Goal: Task Accomplishment & Management: Complete application form

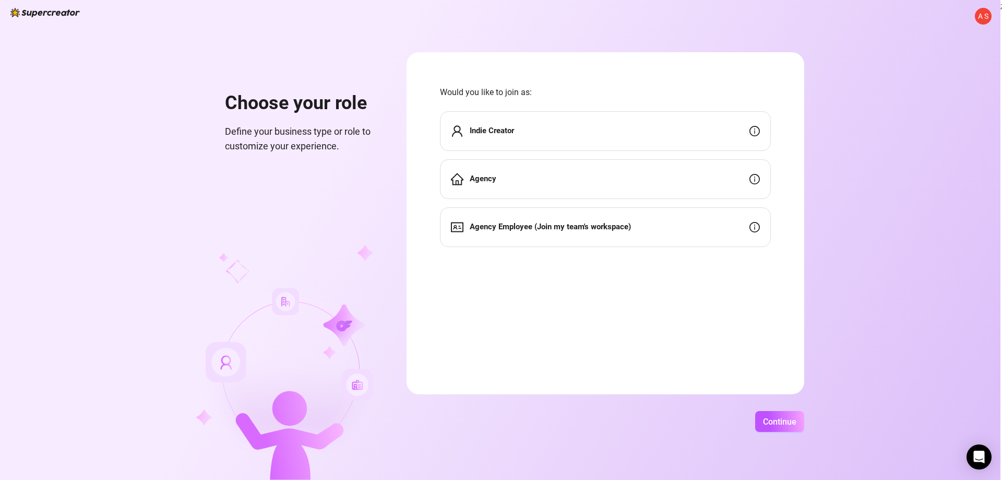
click at [572, 180] on div "Agency" at bounding box center [605, 179] width 331 height 40
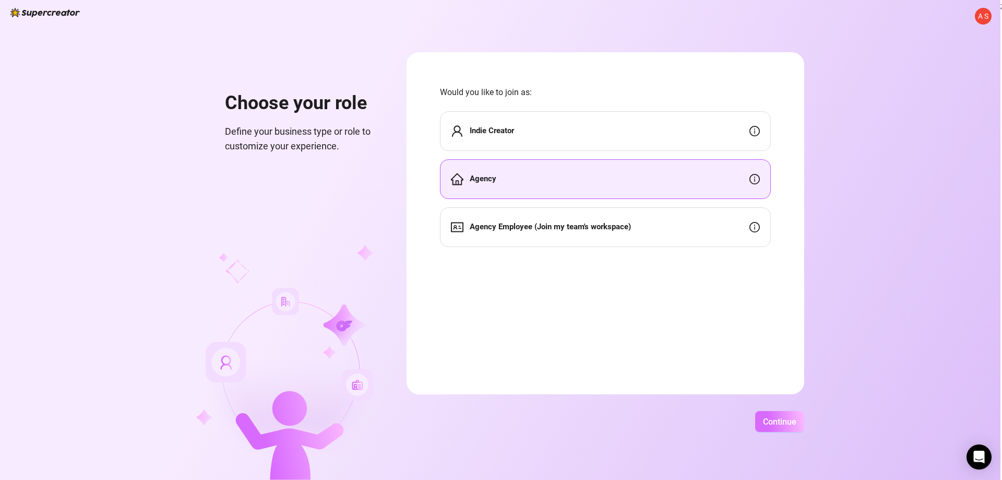
click at [787, 420] on span "Continue" at bounding box center [779, 421] width 33 height 10
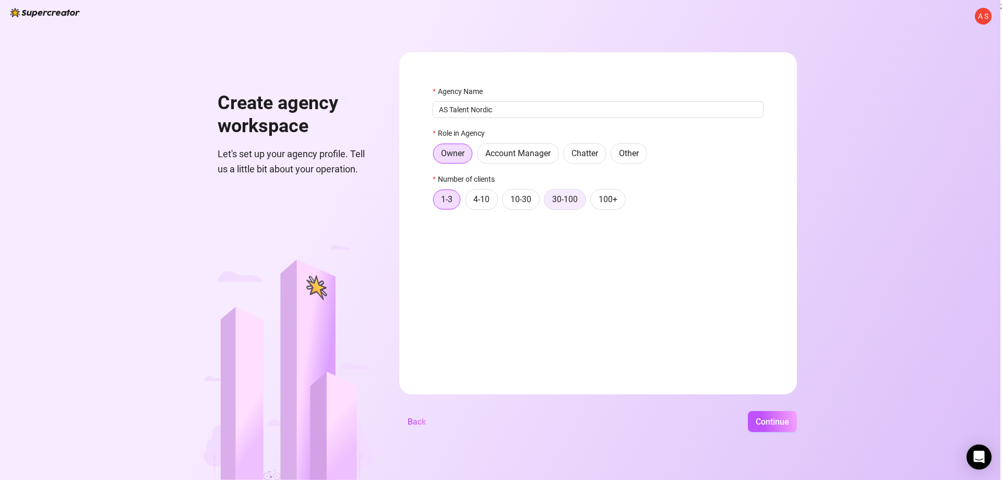
type input "AS Talent Nordic"
click at [562, 204] on span "30-100" at bounding box center [565, 199] width 26 height 10
click at [547, 202] on input "30-100" at bounding box center [547, 202] width 0 height 0
click at [599, 206] on label "100+" at bounding box center [607, 199] width 35 height 21
click at [593, 202] on input "100+" at bounding box center [593, 202] width 0 height 0
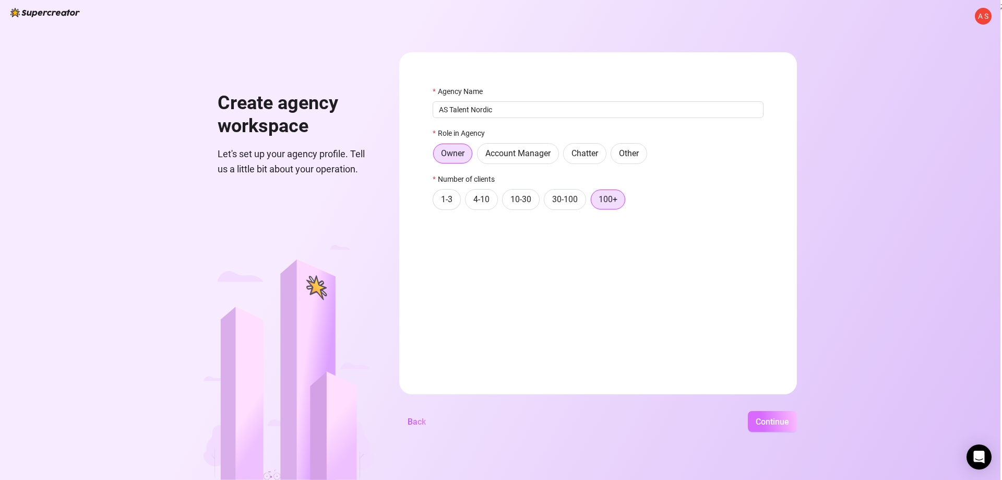
drag, startPoint x: 769, startPoint y: 431, endPoint x: 770, endPoint y: 425, distance: 6.0
click at [768, 431] on button "Continue" at bounding box center [772, 421] width 49 height 21
click at [771, 423] on span "Continue" at bounding box center [772, 421] width 33 height 10
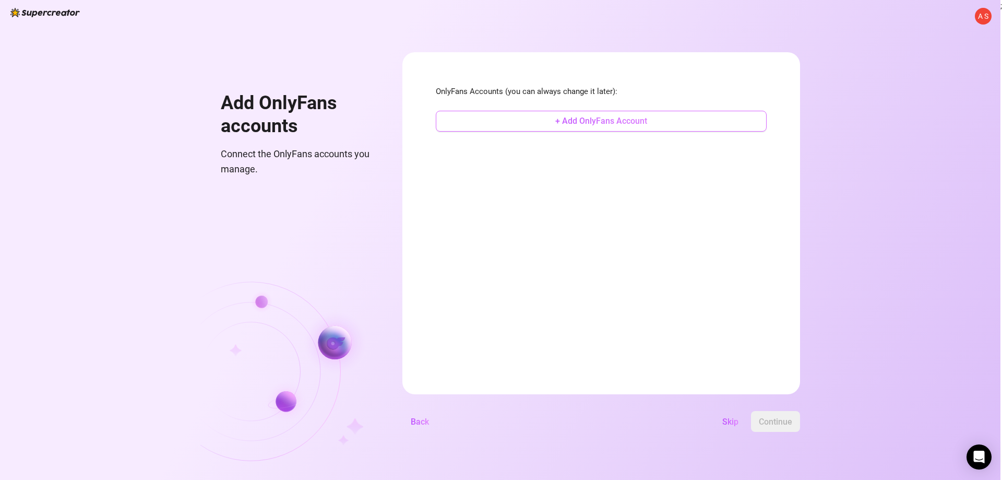
click at [568, 125] on span "+ Add OnlyFans Account" at bounding box center [601, 121] width 92 height 10
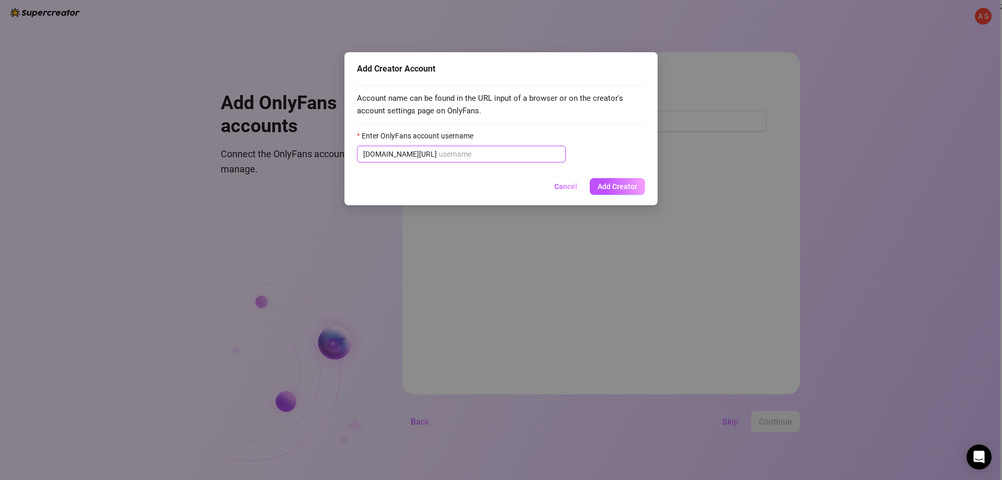
click at [486, 156] on input "Enter OnlyFans account username" at bounding box center [499, 153] width 121 height 11
paste input "[URL]"
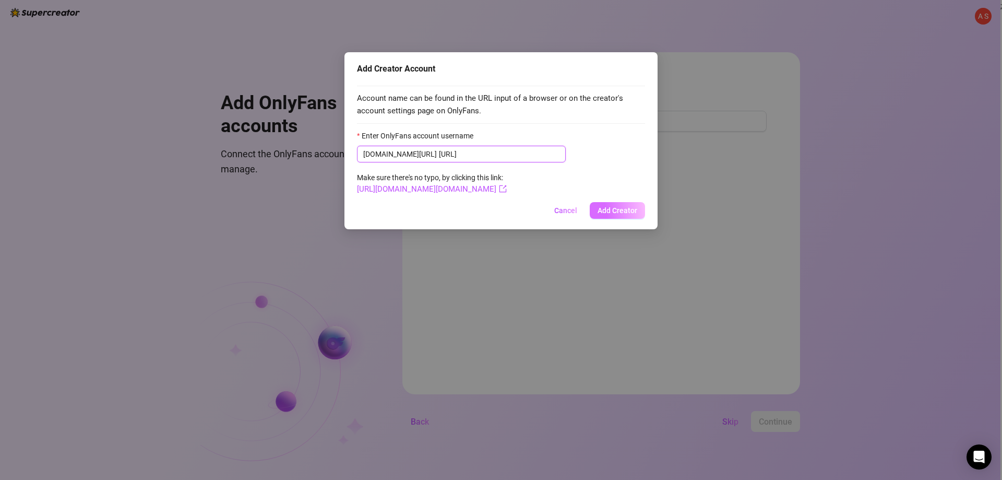
type input "[URL]"
click at [619, 206] on span "Add Creator" at bounding box center [618, 210] width 40 height 8
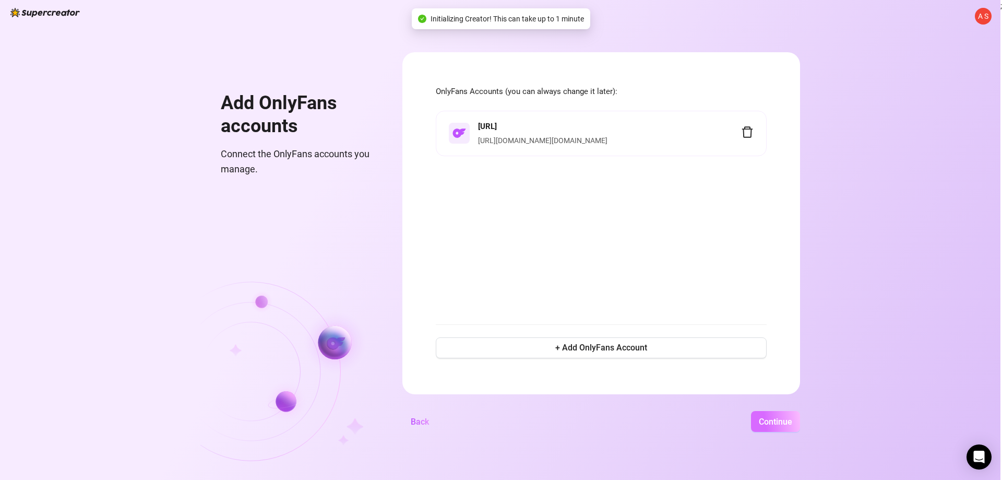
click at [777, 422] on span "Continue" at bounding box center [775, 421] width 33 height 10
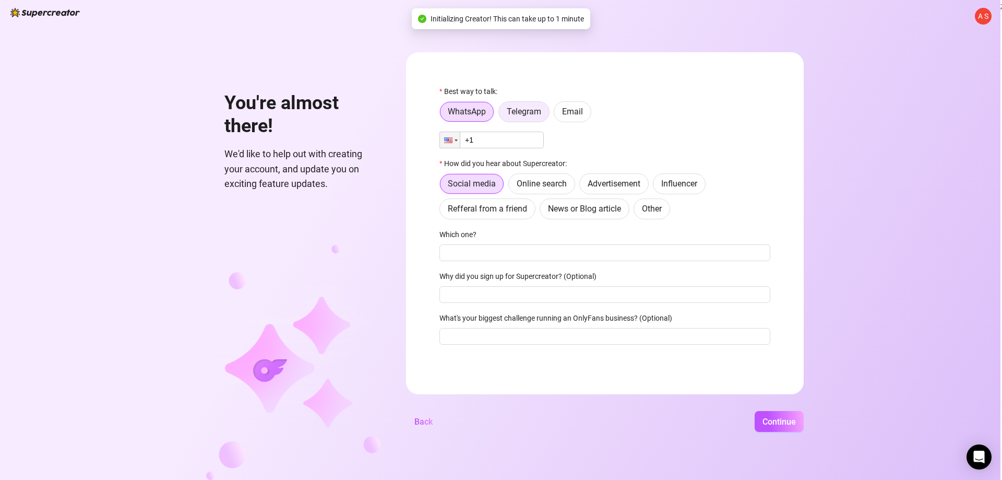
click at [526, 119] on label "Telegram" at bounding box center [523, 111] width 51 height 21
click at [502, 114] on input "Telegram" at bounding box center [502, 114] width 0 height 0
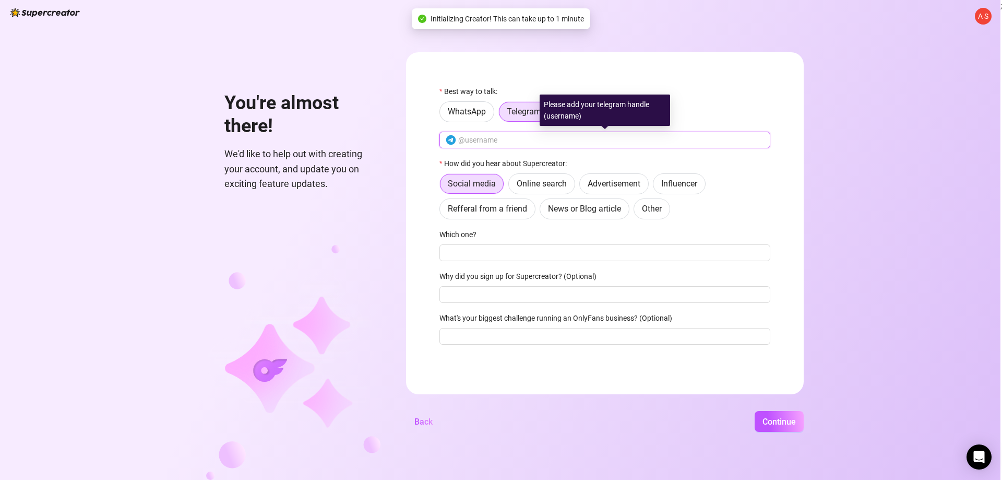
click at [514, 141] on input "text" at bounding box center [611, 139] width 306 height 11
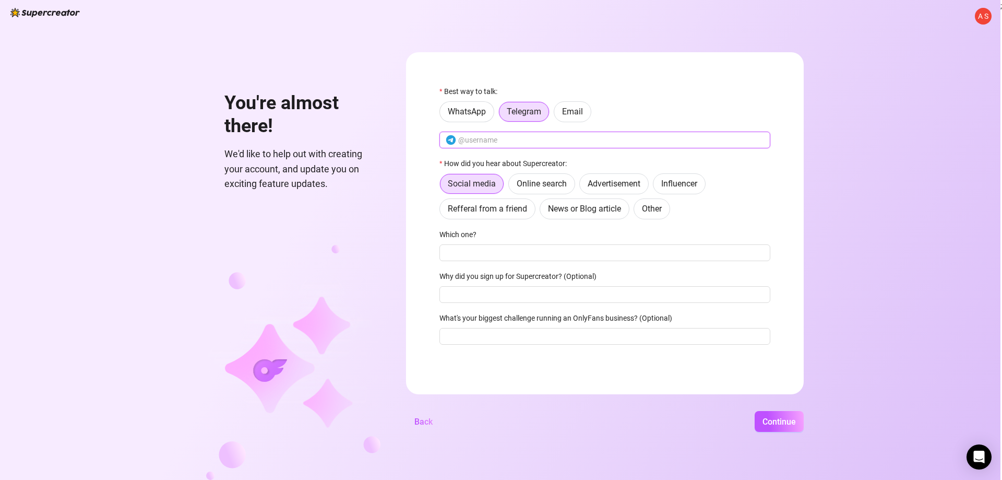
type input "@mr_p3rkele"
click at [599, 276] on label "Why did you sign up for Supercreator? (Optional)" at bounding box center [521, 275] width 164 height 11
click at [599, 286] on input "Why did you sign up for Supercreator? (Optional)" at bounding box center [604, 294] width 331 height 17
click at [593, 255] on input "Which one?" at bounding box center [604, 252] width 331 height 17
click at [581, 293] on input "Why did you sign up for Supercreator? (Optional)" at bounding box center [604, 294] width 331 height 17
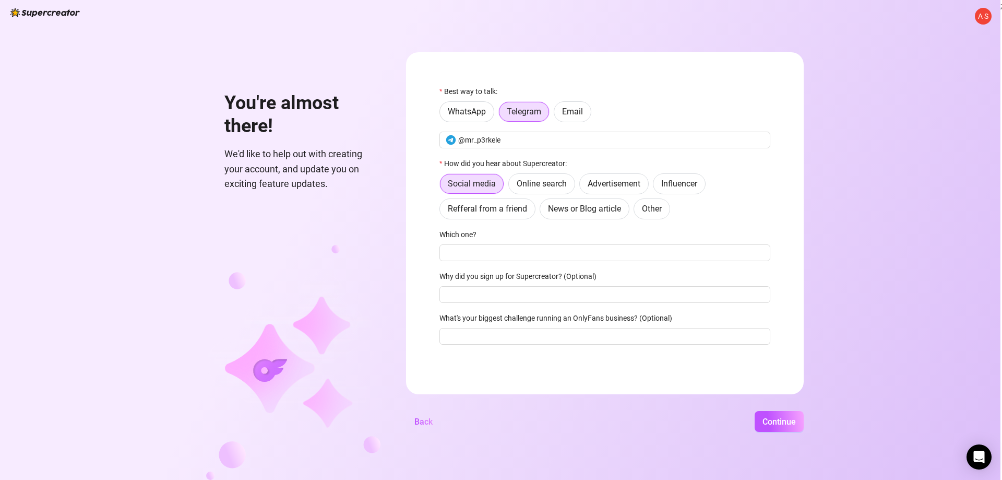
click at [593, 244] on div "Which one?" at bounding box center [604, 237] width 331 height 16
click at [598, 263] on div "Best way to talk: WhatsApp Telegram Email @mr_p3rkele How did you hear about Su…" at bounding box center [604, 220] width 331 height 268
click at [597, 256] on input "Which one?" at bounding box center [604, 252] width 331 height 17
type input "-"
click at [606, 294] on input "Why did you sign up for Supercreator? (Optional)" at bounding box center [604, 294] width 331 height 17
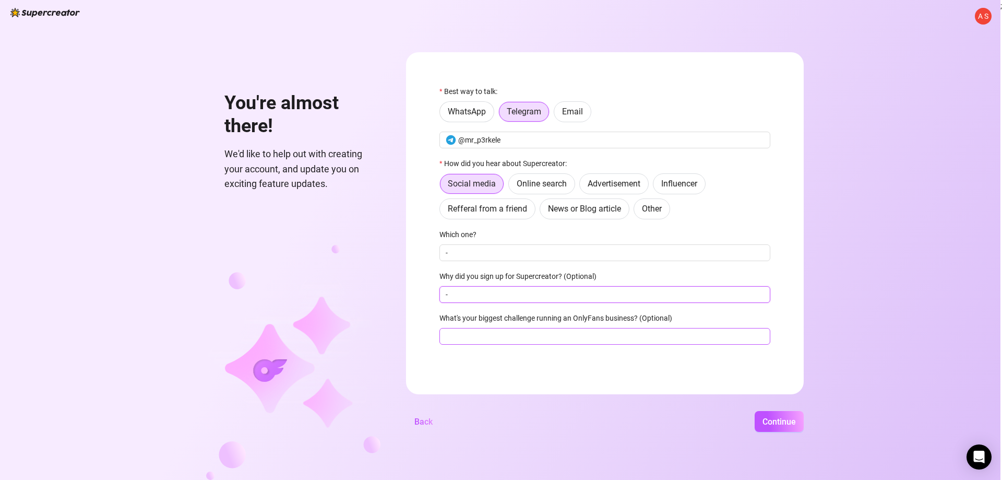
type input "-"
click at [611, 343] on input "What's your biggest challenge running an OnlyFans business? (Optional)" at bounding box center [604, 336] width 331 height 17
type input "-"
click at [771, 410] on div "A S You're almost there! We'd like to help out with creating your account, and …" at bounding box center [500, 240] width 1000 height 480
click at [775, 416] on span "Continue" at bounding box center [779, 421] width 33 height 10
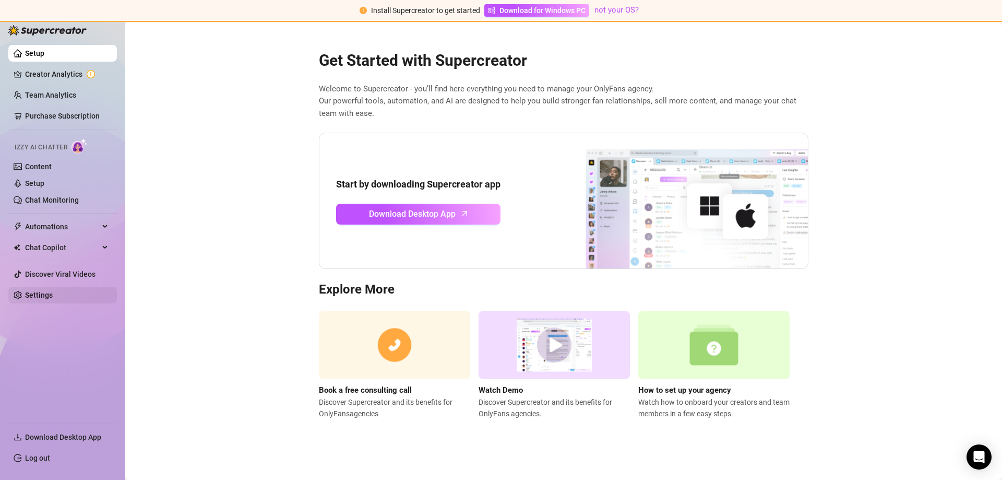
click at [53, 296] on link "Settings" at bounding box center [39, 295] width 28 height 8
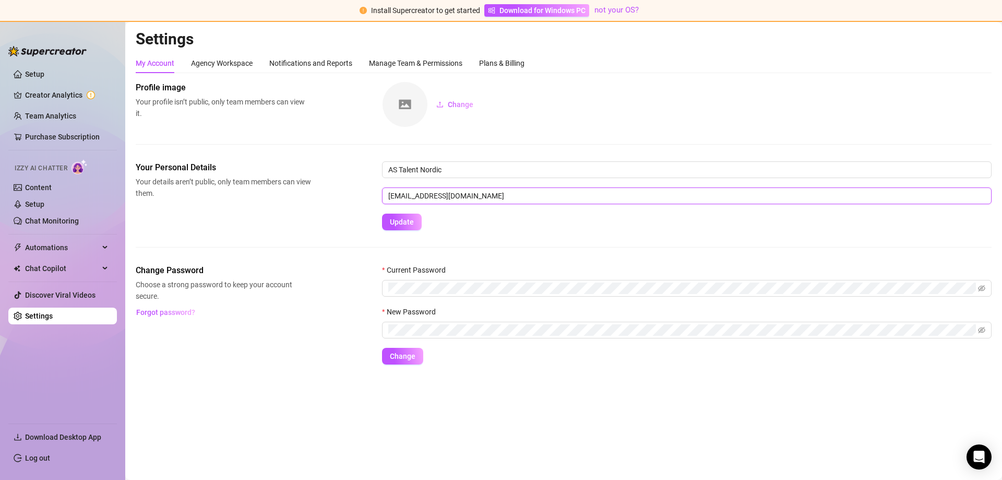
drag, startPoint x: 514, startPoint y: 198, endPoint x: 338, endPoint y: 200, distance: 175.9
click at [339, 200] on div "Your Personal Details Your details aren’t public, only team members can view th…" at bounding box center [564, 195] width 856 height 69
click at [313, 221] on div "Your Personal Details Your details aren’t public, only team members can view th…" at bounding box center [564, 195] width 856 height 69
